Goal: Task Accomplishment & Management: Complete application form

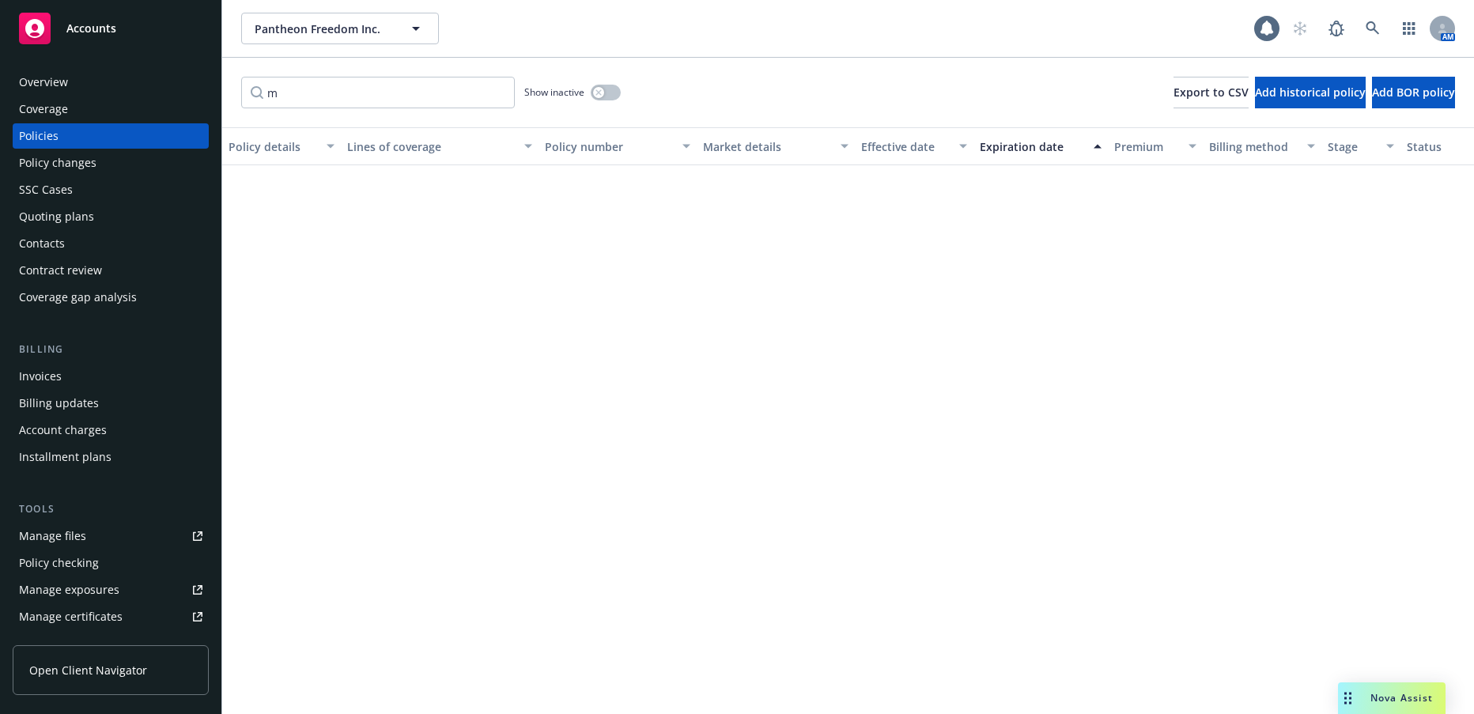
scroll to position [633, 0]
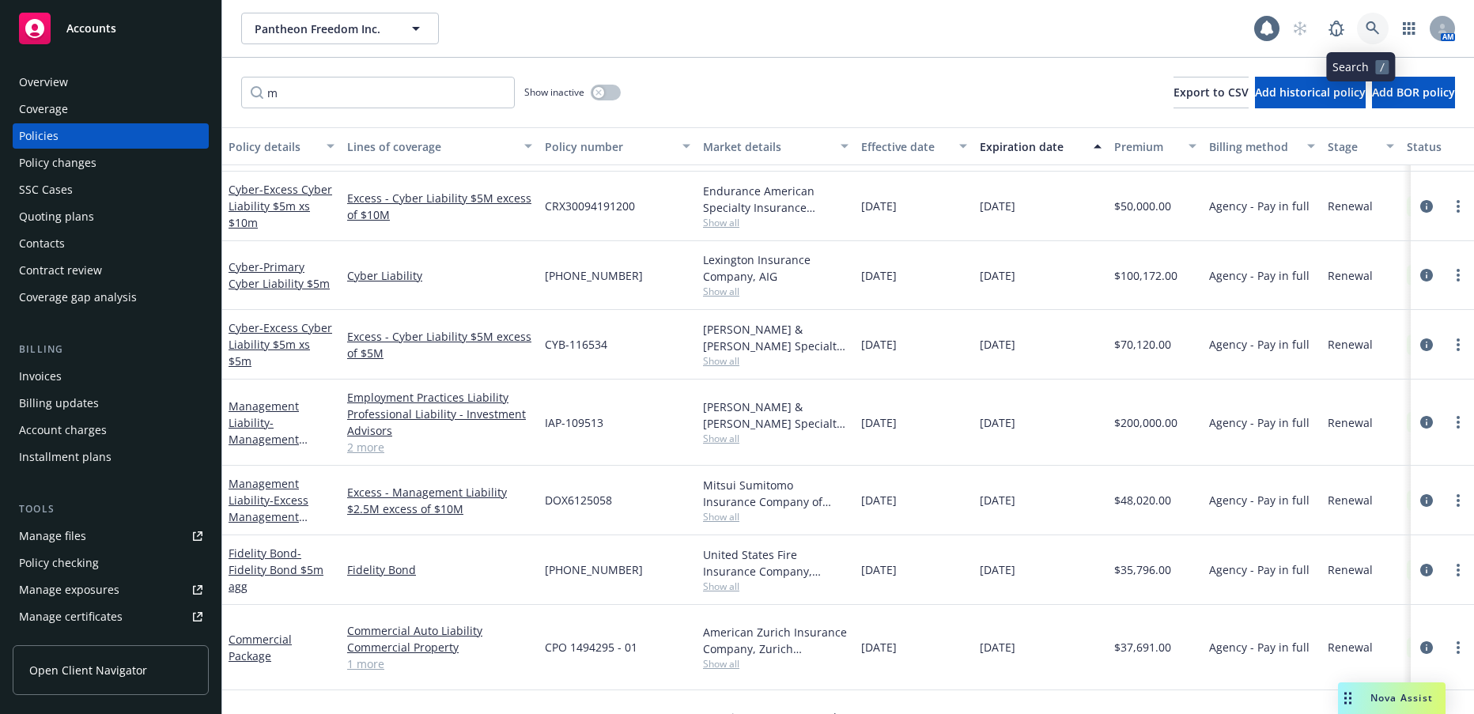
click at [1366, 26] on icon at bounding box center [1373, 28] width 14 height 14
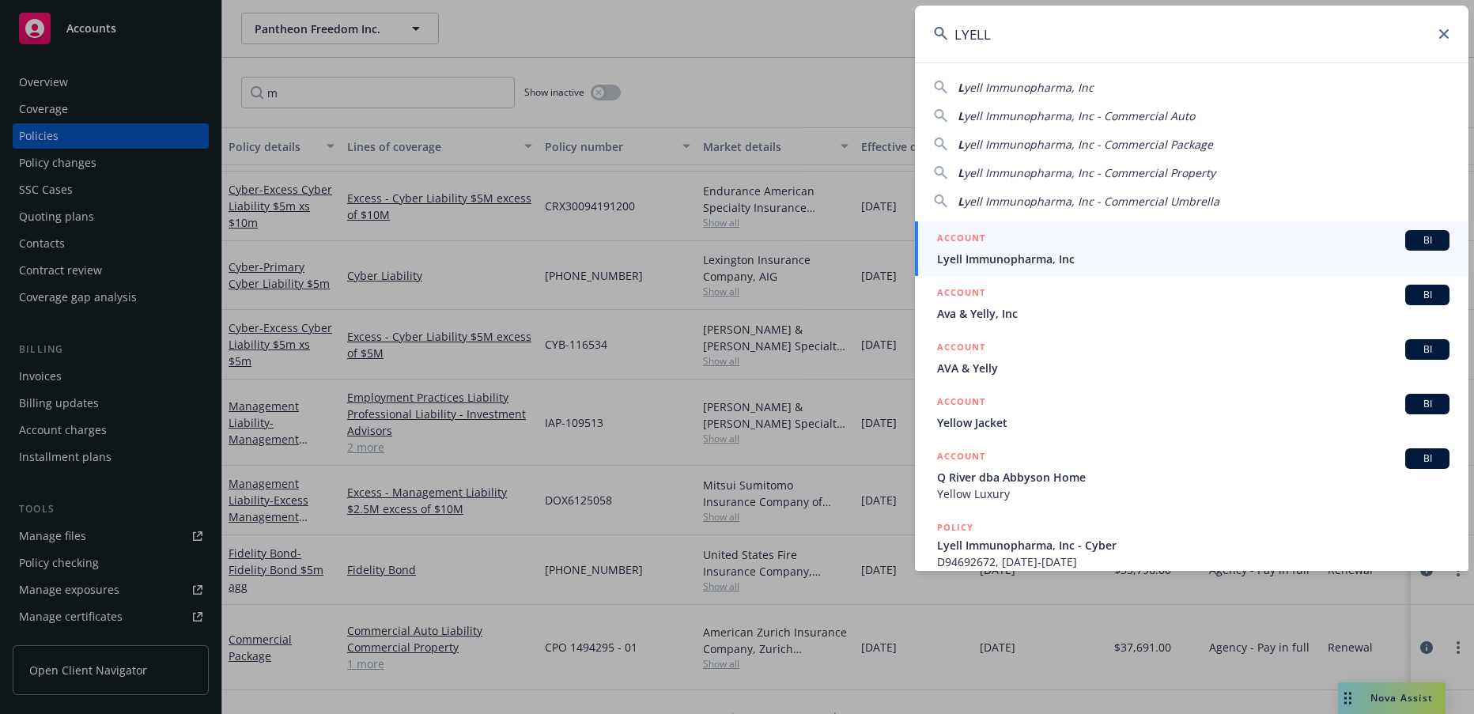
type input "LYELL"
click at [1041, 259] on span "Lyell Immunopharma, Inc" at bounding box center [1193, 259] width 512 height 17
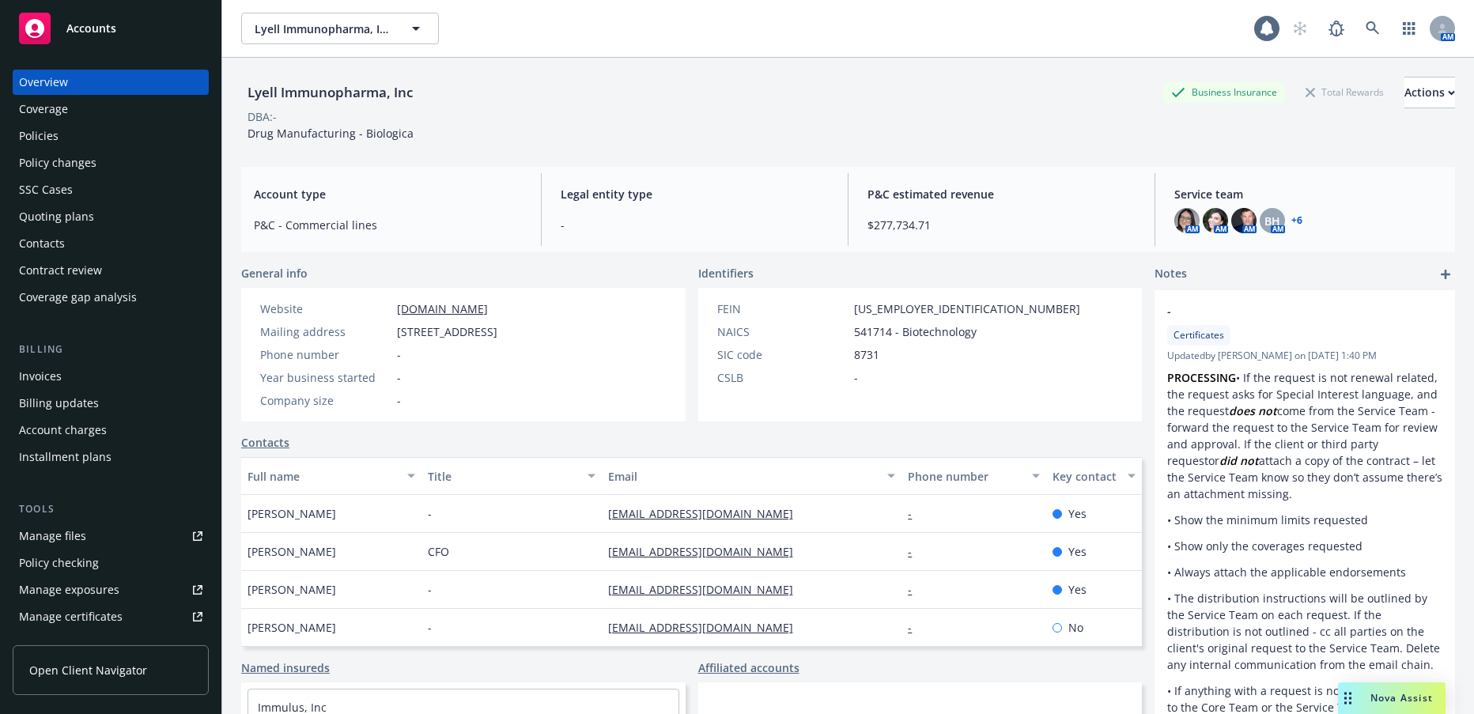
click at [81, 216] on div "Quoting plans" at bounding box center [56, 216] width 75 height 25
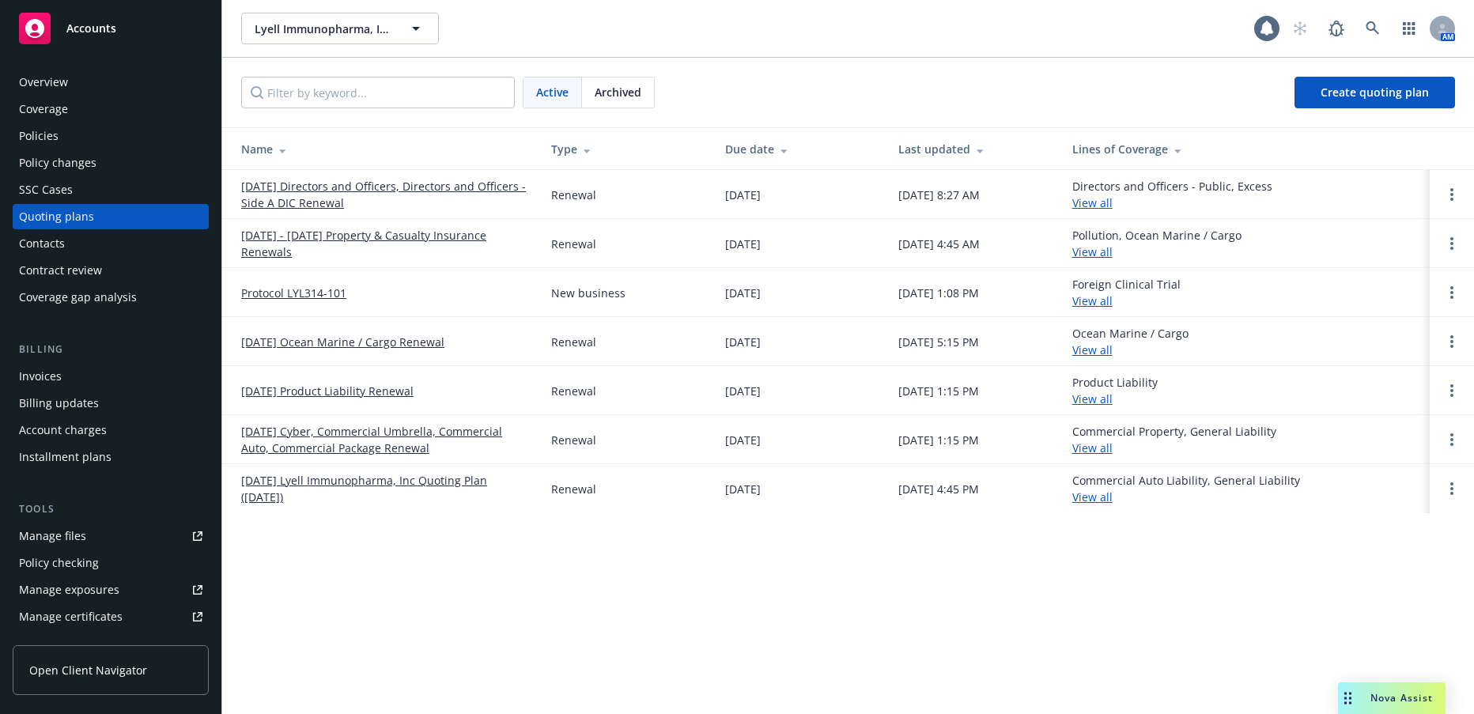
click at [320, 202] on link "[DATE] Directors and Officers, Directors and Officers - Side A DIC Renewal" at bounding box center [383, 194] width 285 height 33
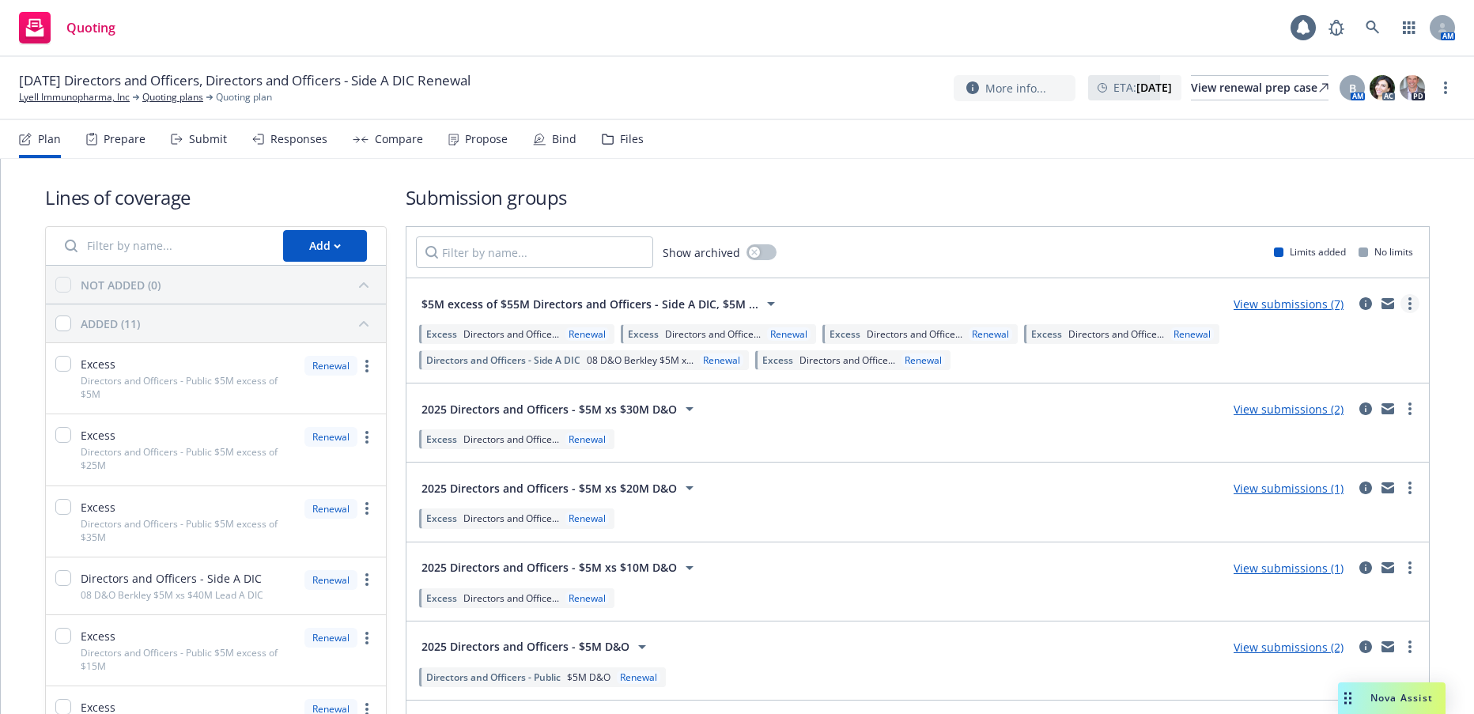
click at [1408, 305] on icon "more" at bounding box center [1409, 303] width 3 height 13
click at [1313, 497] on span "Create policy (fast track)" at bounding box center [1322, 500] width 165 height 15
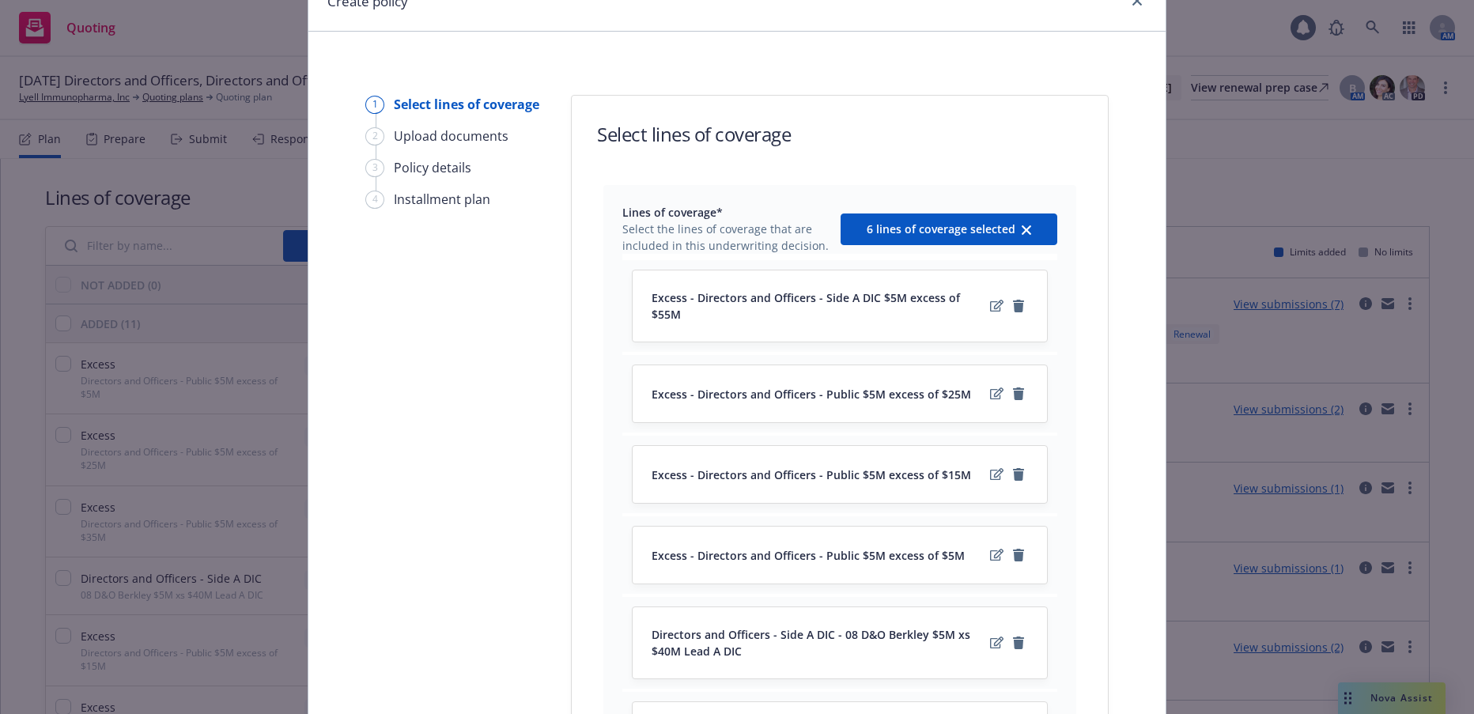
scroll to position [158, 0]
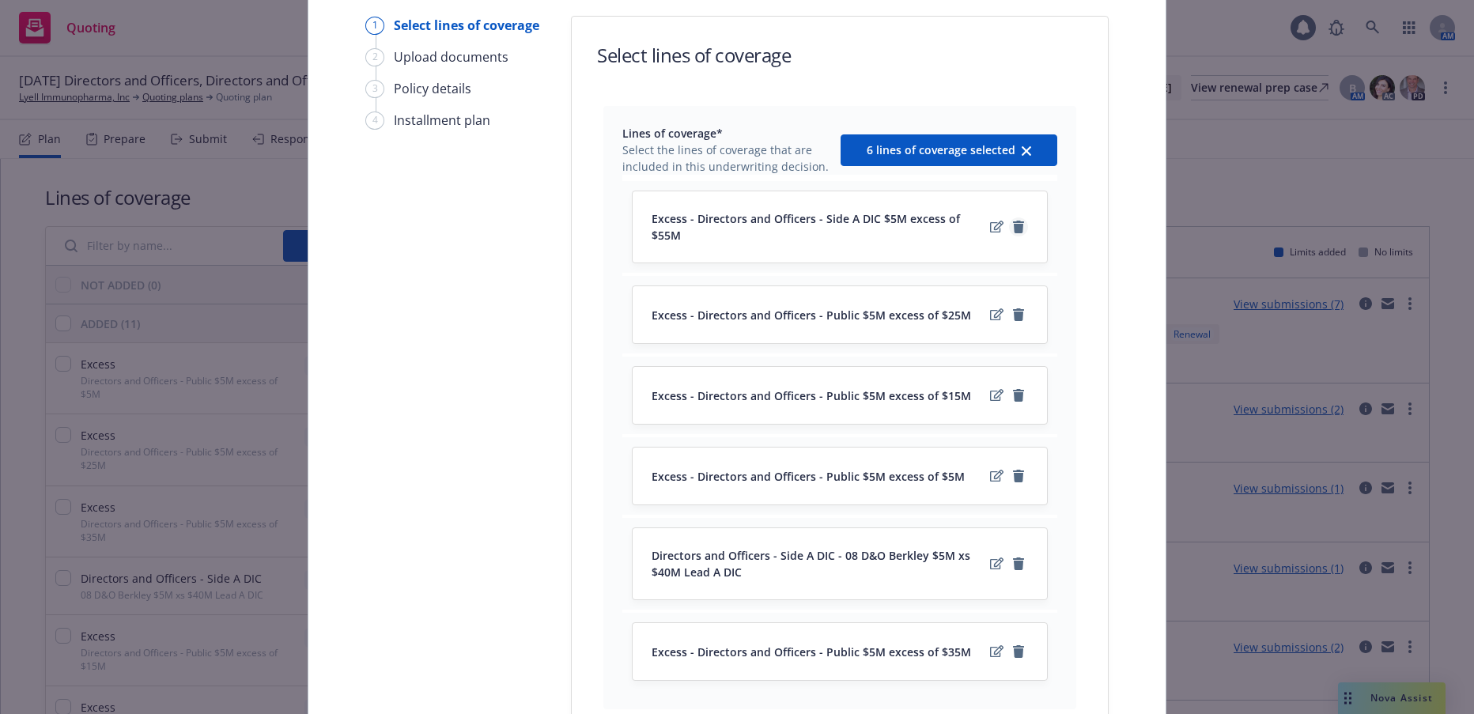
click at [1014, 221] on icon "remove" at bounding box center [1018, 227] width 11 height 13
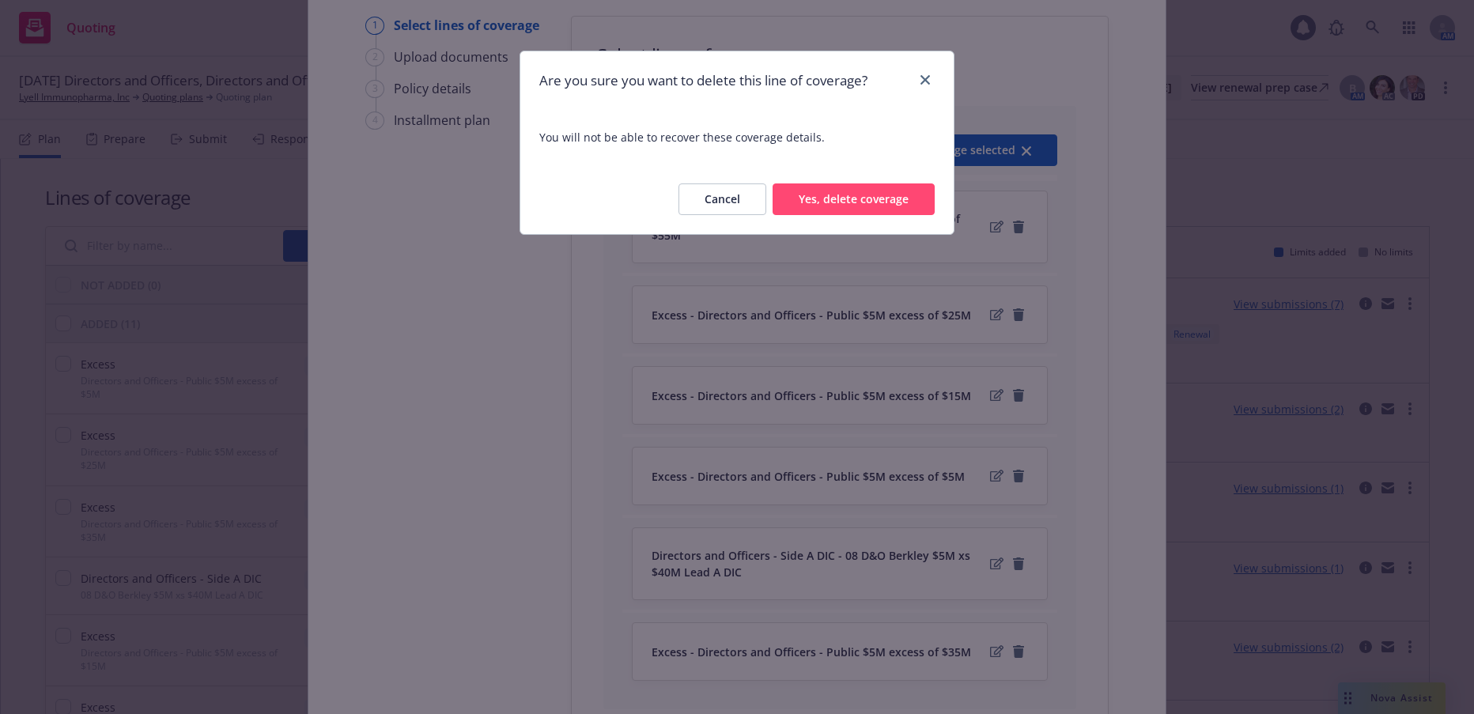
click at [901, 196] on button "Yes, delete coverage" at bounding box center [854, 199] width 162 height 32
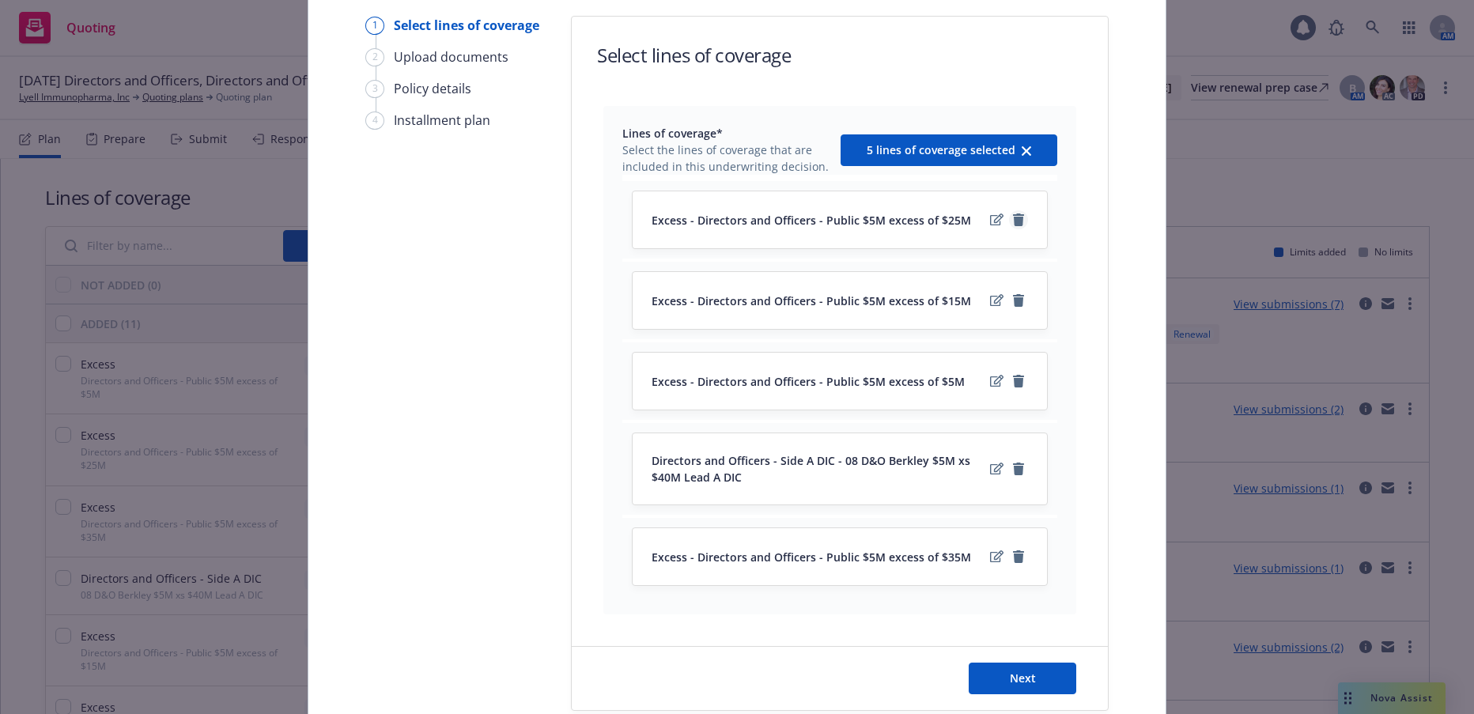
click at [1014, 220] on icon "remove" at bounding box center [1018, 219] width 11 height 13
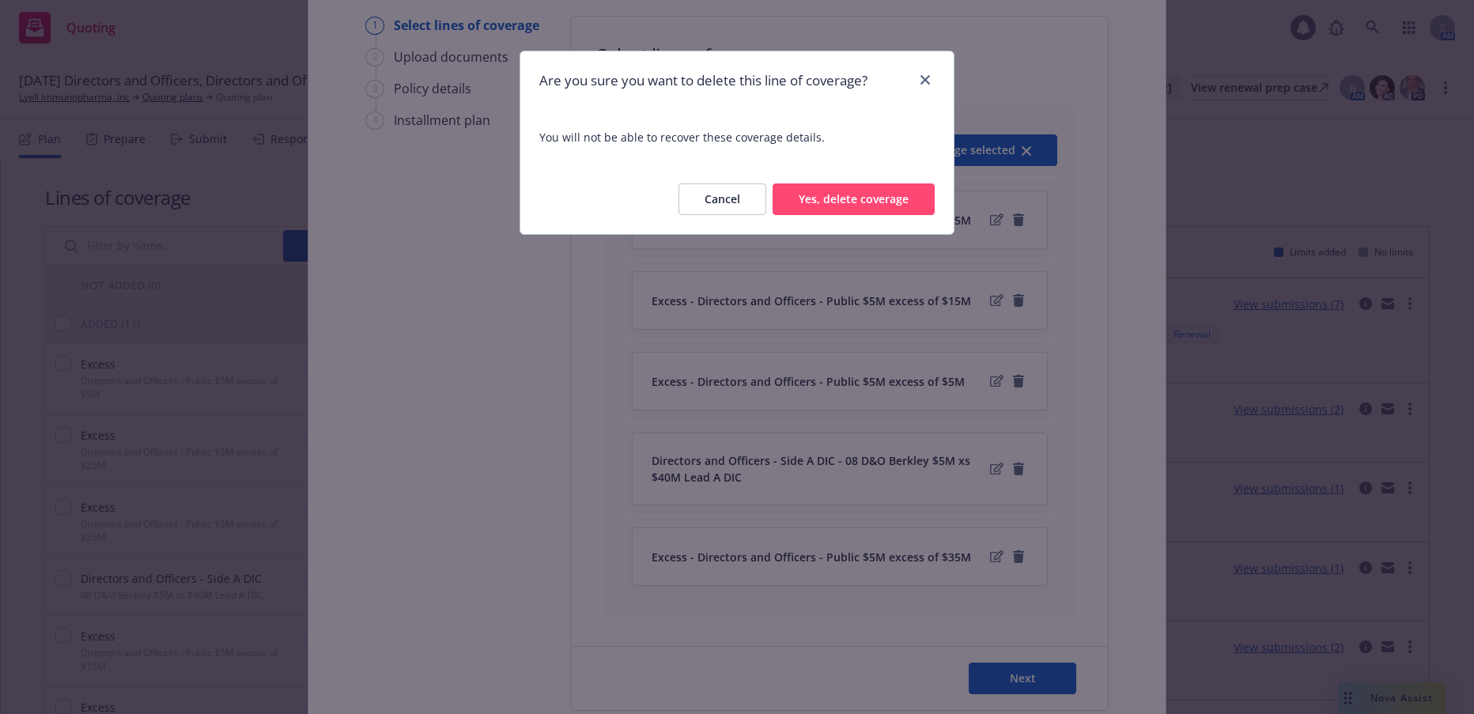
click at [898, 195] on button "Yes, delete coverage" at bounding box center [854, 199] width 162 height 32
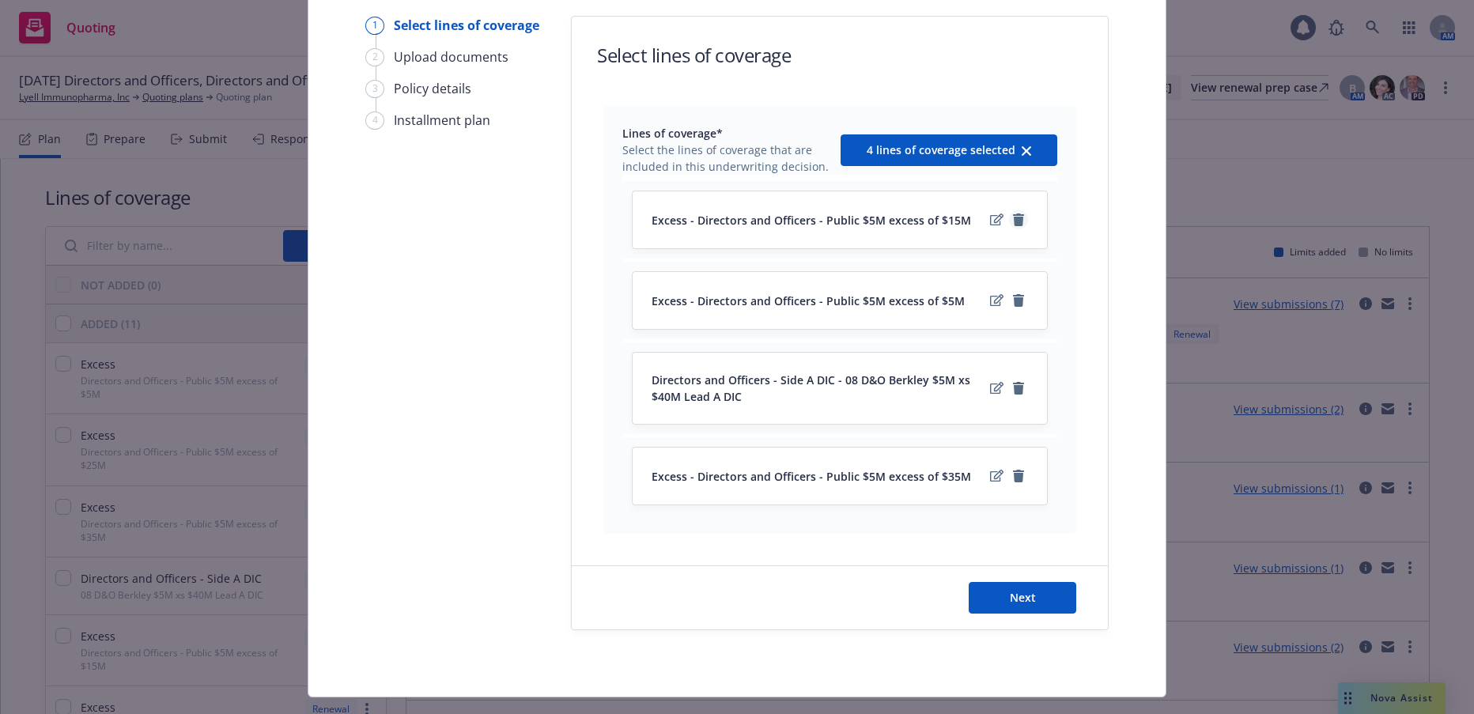
click at [1014, 222] on icon "remove" at bounding box center [1018, 219] width 11 height 13
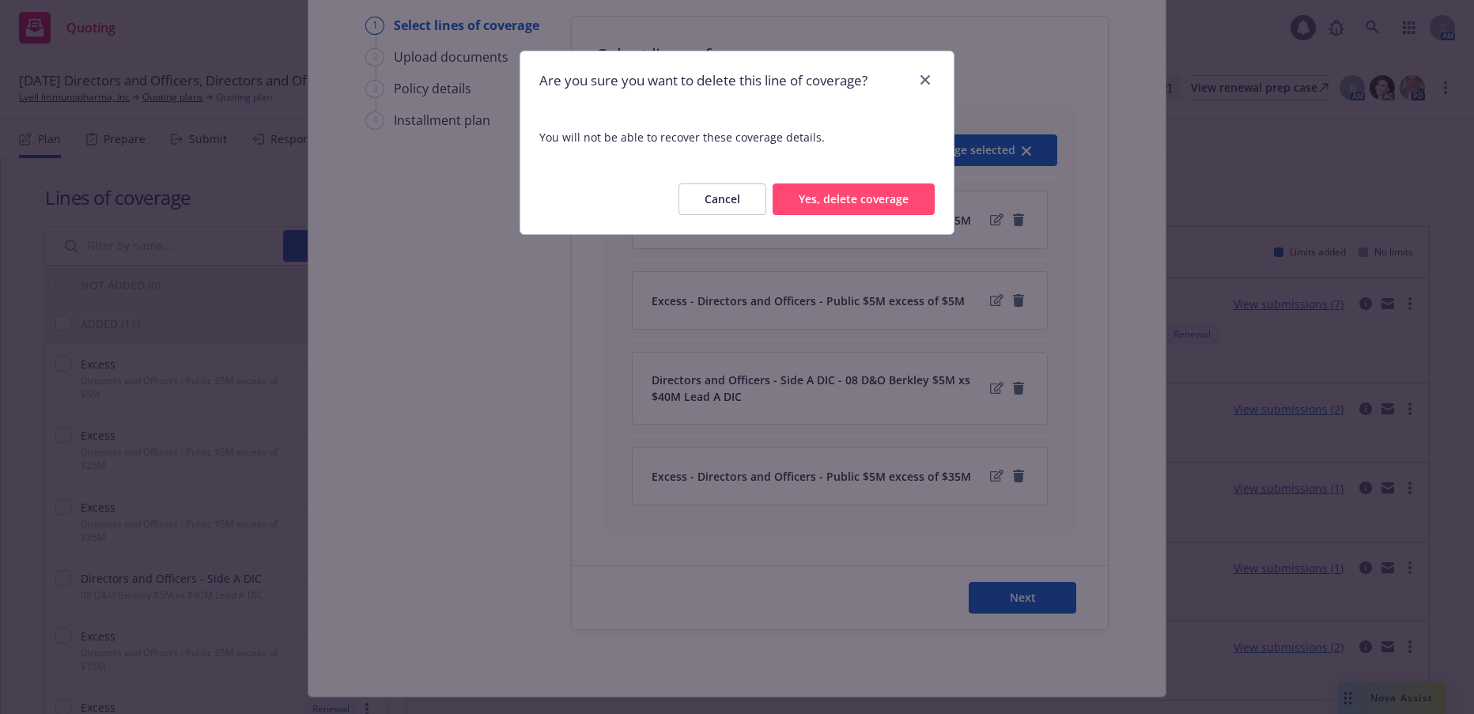
click at [894, 196] on button "Yes, delete coverage" at bounding box center [854, 199] width 162 height 32
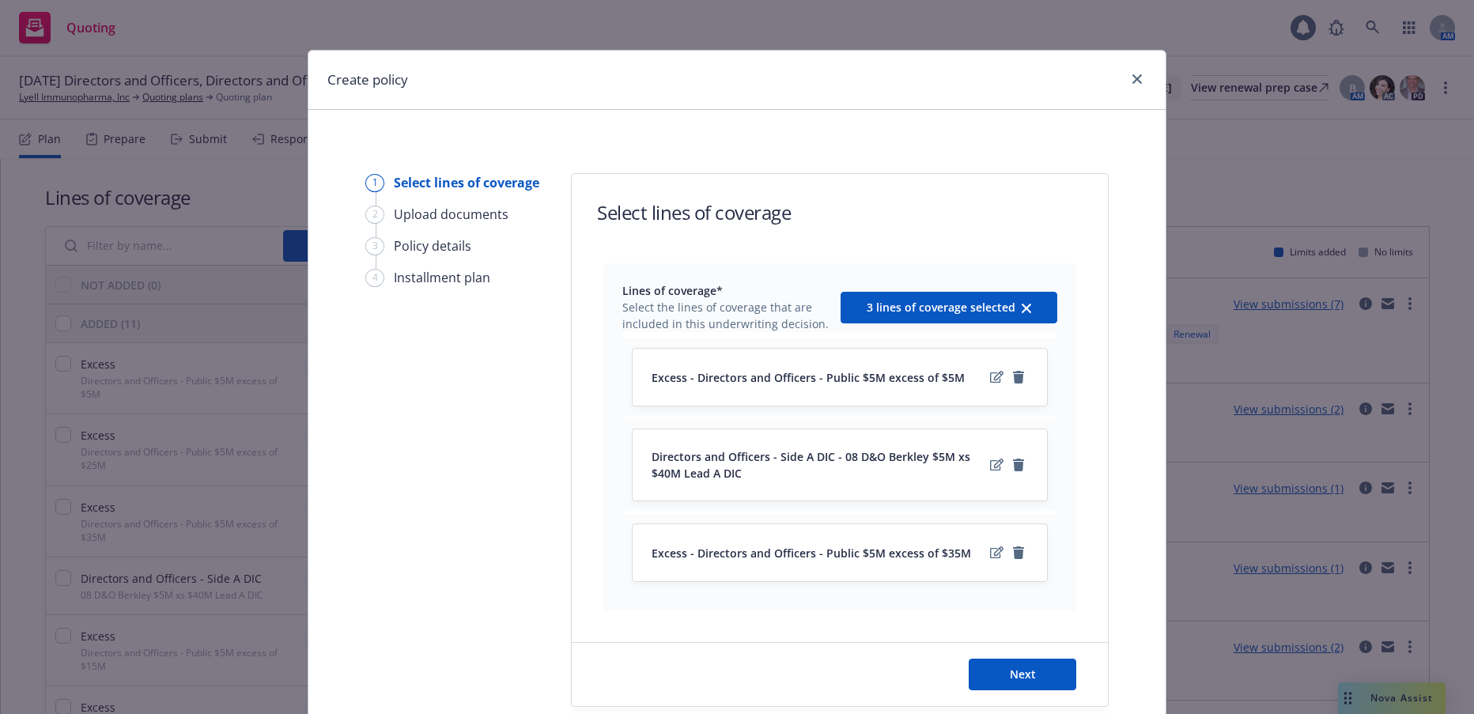
scroll to position [0, 0]
click at [1132, 77] on icon "close" at bounding box center [1136, 79] width 9 height 9
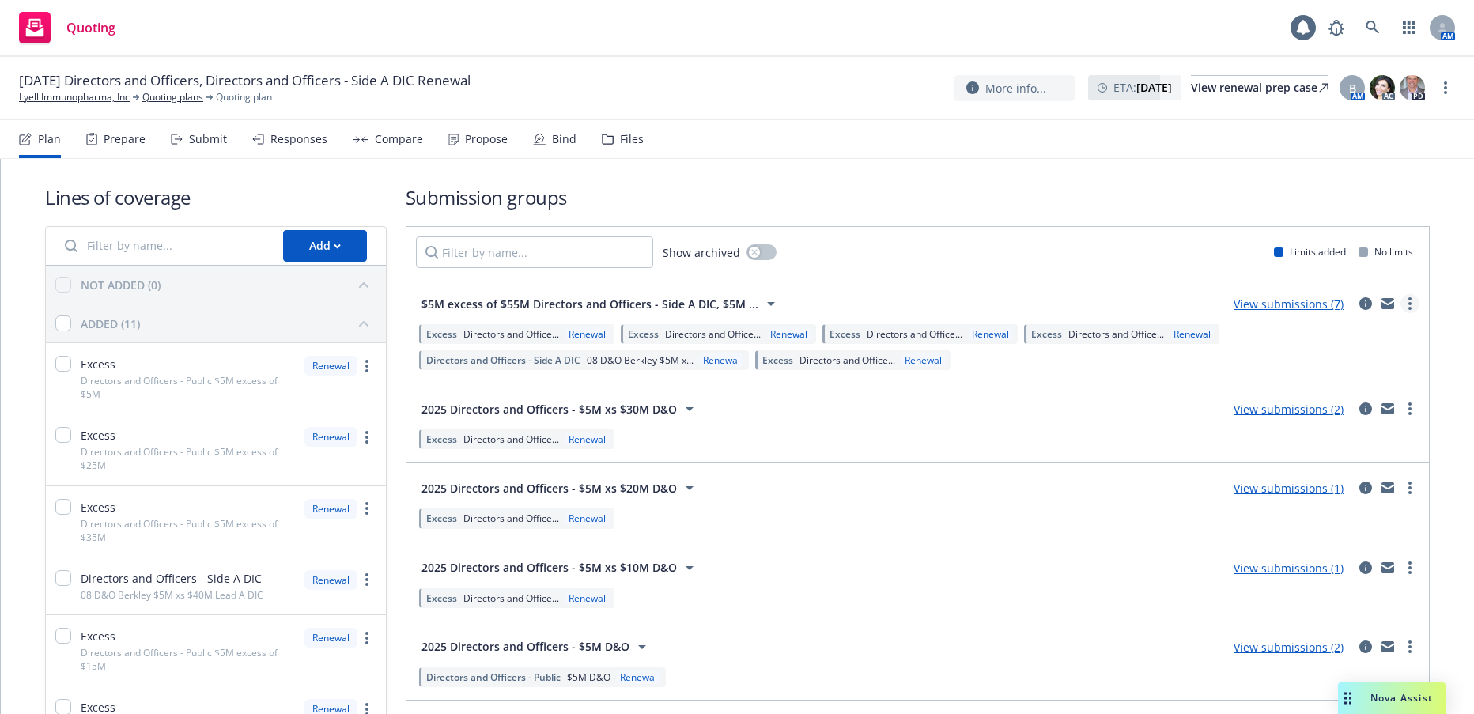
click at [1400, 300] on link "more" at bounding box center [1409, 303] width 19 height 19
click at [1304, 502] on span "Create policy (fast track)" at bounding box center [1322, 500] width 165 height 15
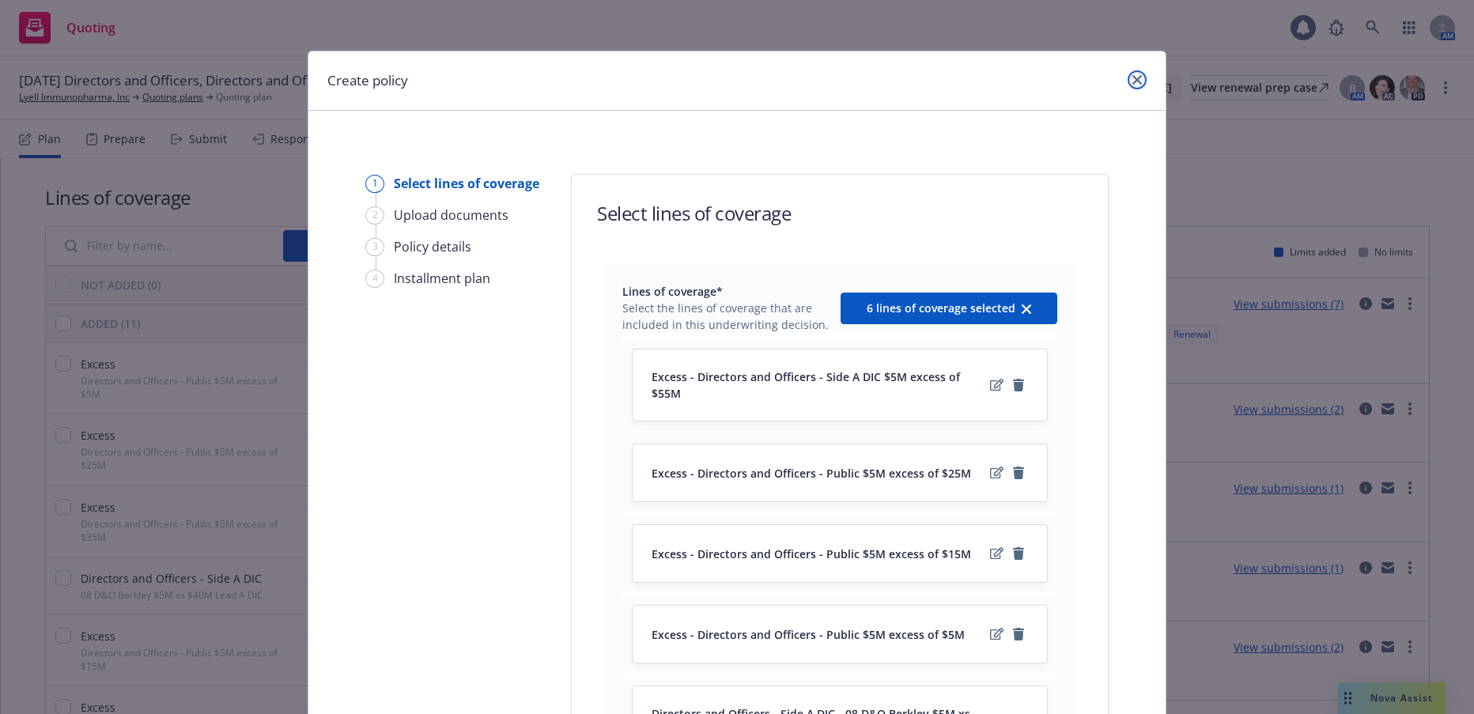
click at [1133, 81] on icon "close" at bounding box center [1136, 79] width 9 height 9
